Goal: Information Seeking & Learning: Learn about a topic

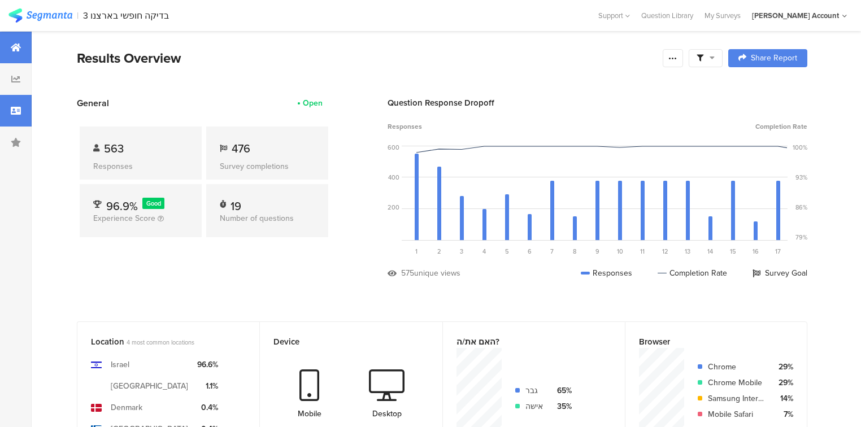
click at [5, 117] on div at bounding box center [16, 111] width 32 height 32
click at [12, 113] on icon at bounding box center [16, 110] width 10 height 9
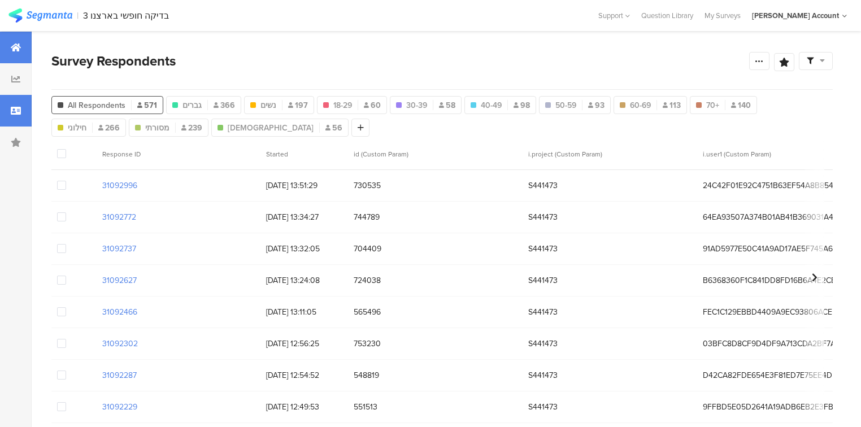
click at [5, 48] on div at bounding box center [16, 48] width 32 height 32
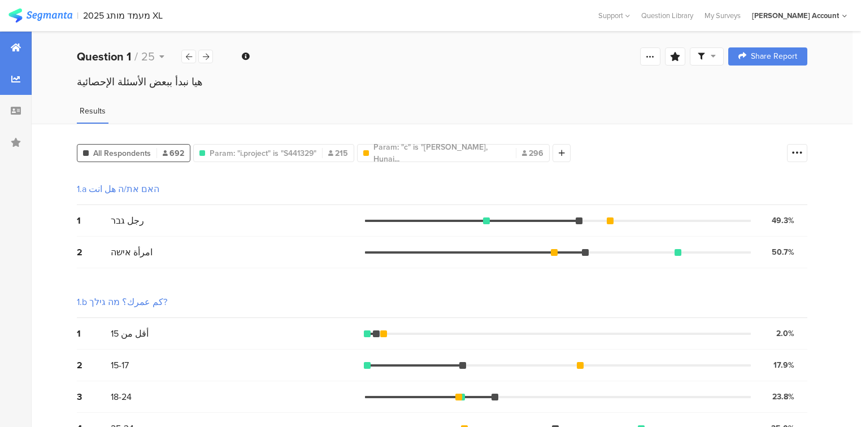
click at [10, 41] on div at bounding box center [16, 48] width 32 height 32
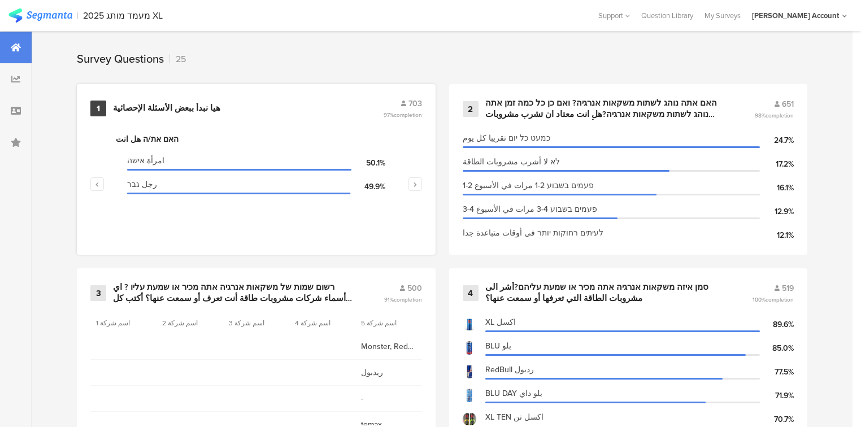
scroll to position [407, 0]
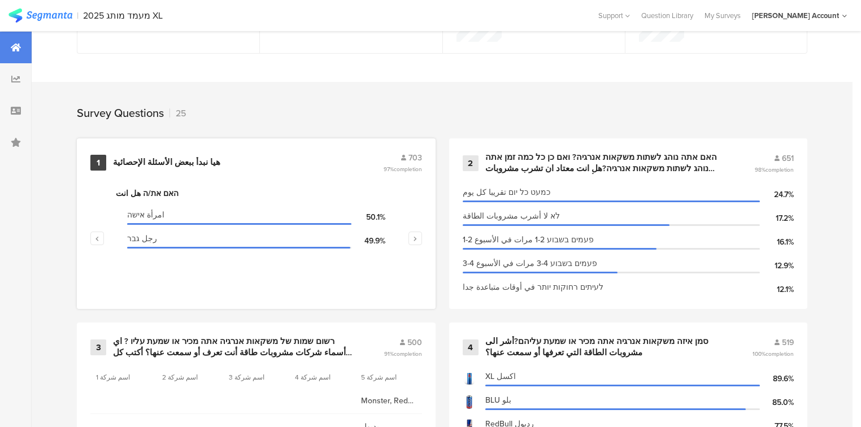
click at [170, 159] on div "هيا نبدأ ببعض الأسئلة الإحصائية" at bounding box center [166, 162] width 107 height 11
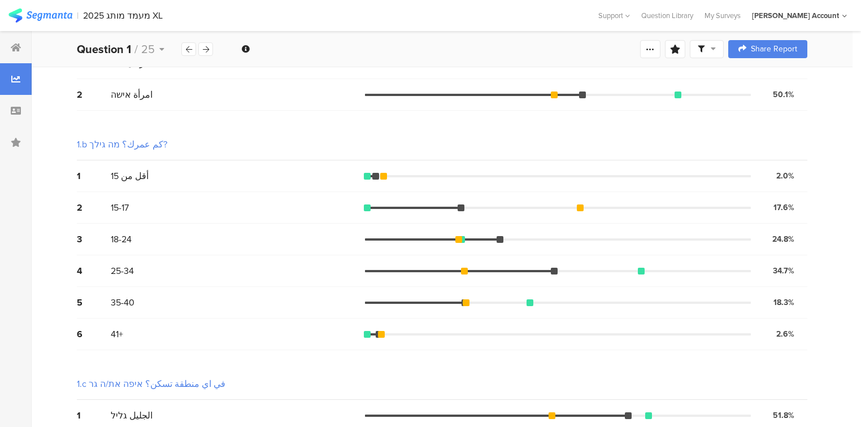
scroll to position [38, 0]
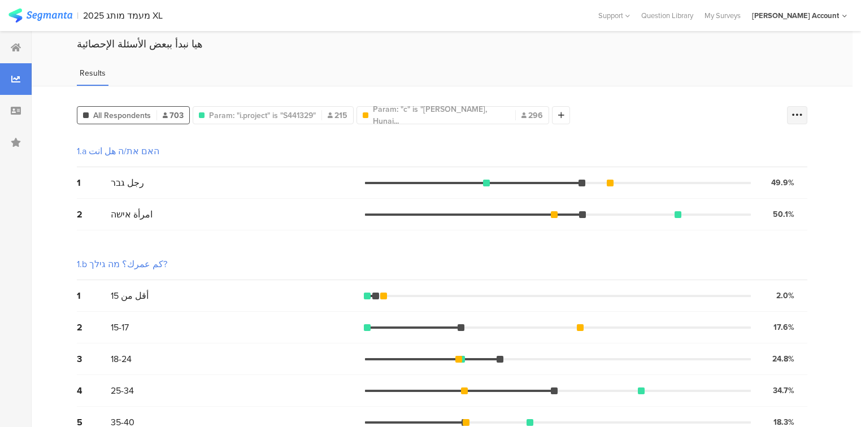
click at [808, 110] on div at bounding box center [797, 115] width 20 height 18
click at [798, 172] on span at bounding box center [796, 170] width 17 height 9
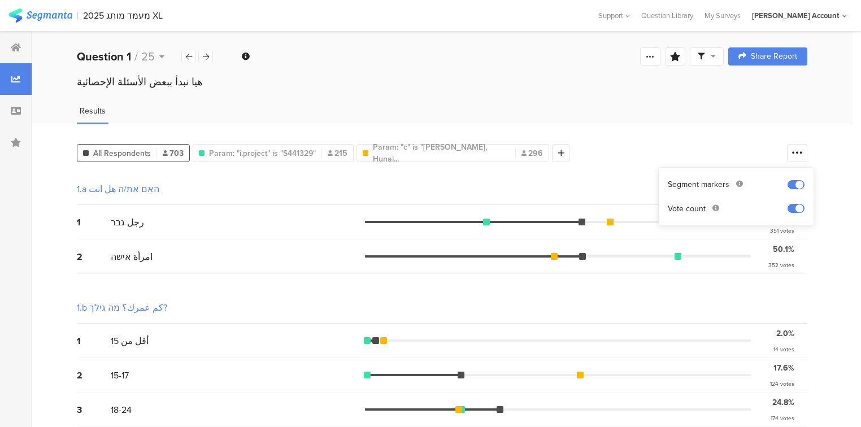
click at [705, 56] on icon at bounding box center [701, 56] width 7 height 7
click at [770, 88] on span at bounding box center [766, 88] width 17 height 9
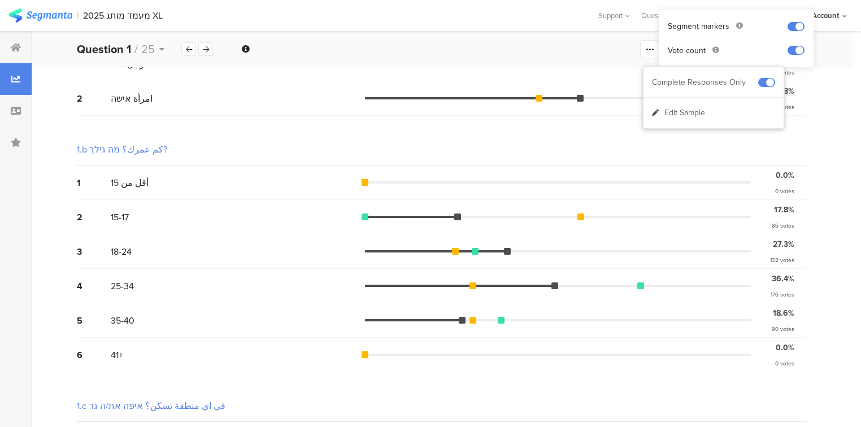
scroll to position [181, 0]
